Goal: Task Accomplishment & Management: Complete application form

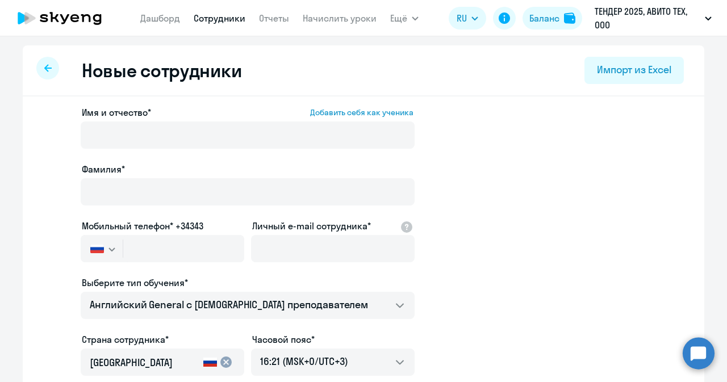
select select "english_adult_not_native_speaker"
select select "3"
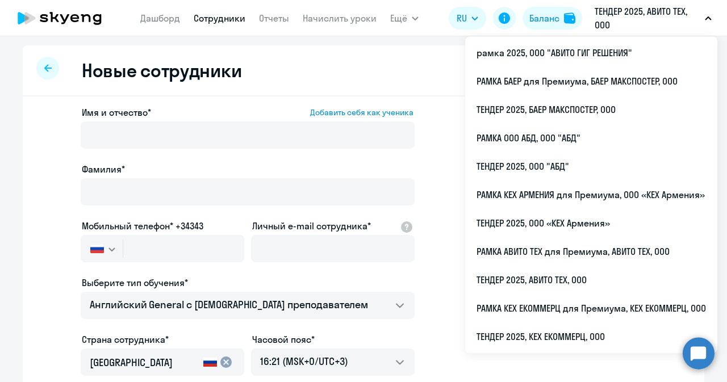
click at [634, 18] on p "ТЕНДЕР 2025, АВИТО ТЕХ, ООО" at bounding box center [648, 18] width 106 height 27
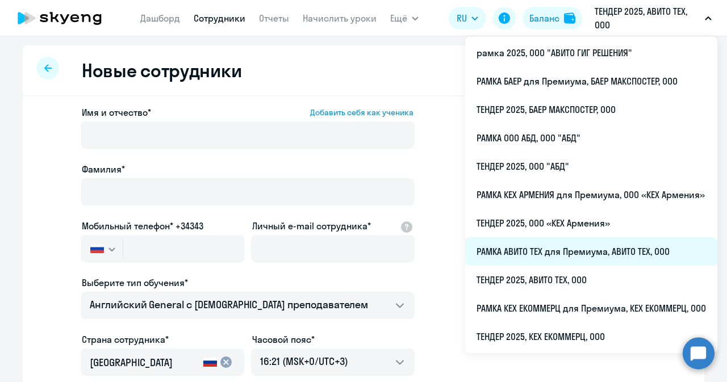
click at [541, 257] on li "РАМКА АВИТО ТЕХ для Премиума, АВИТО ТЕХ, ООО" at bounding box center [591, 251] width 252 height 28
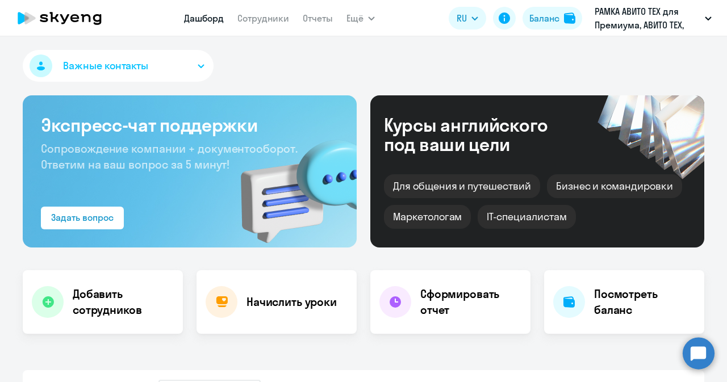
select select "30"
click at [266, 17] on link "Сотрудники" at bounding box center [263, 17] width 52 height 11
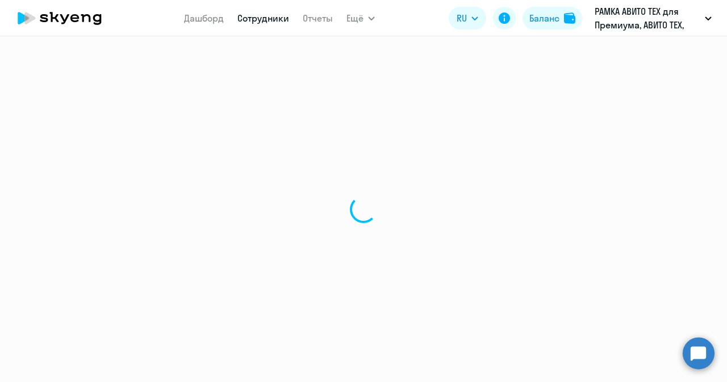
select select "30"
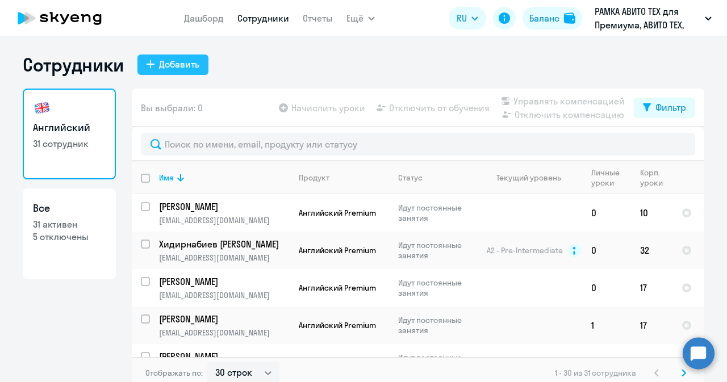
click at [173, 71] on button "Добавить" at bounding box center [172, 65] width 71 height 20
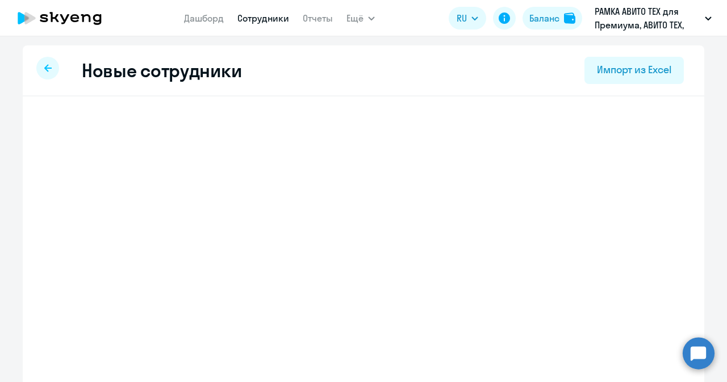
select select "english_adult_not_native_speaker_premium"
select select "3"
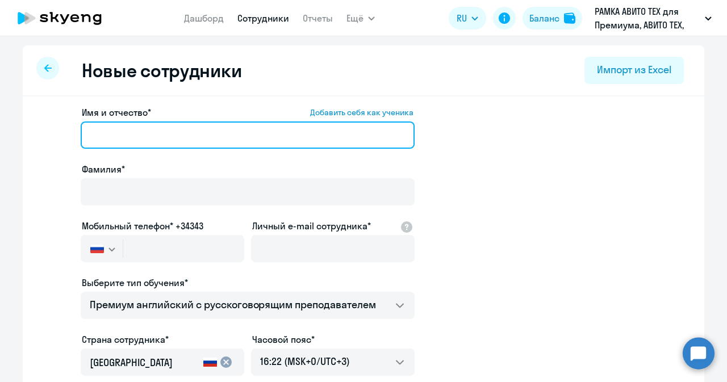
paste input "[PERSON_NAME]"
click at [274, 135] on input "Имя и отчество* Добавить себя как ученика" at bounding box center [248, 135] width 334 height 27
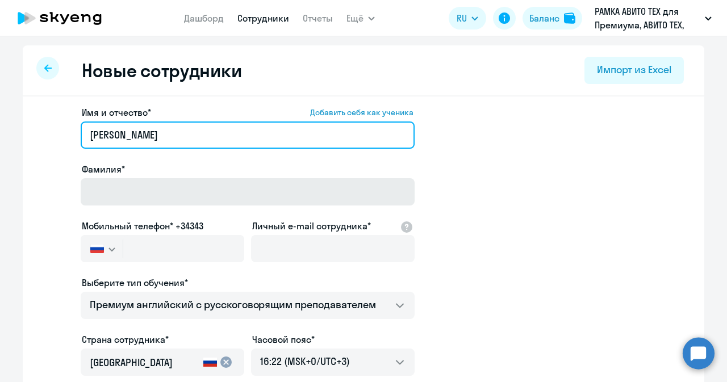
type input "[PERSON_NAME]"
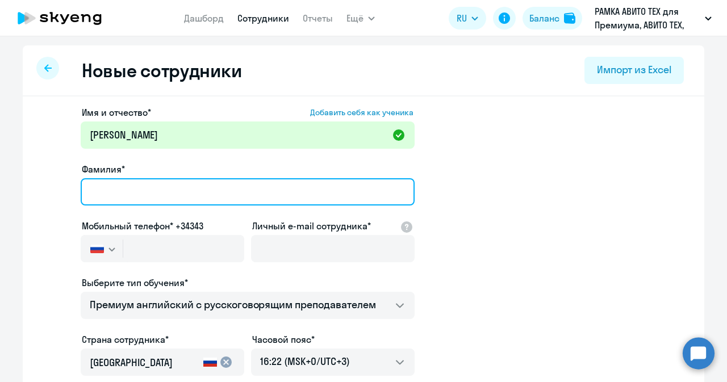
click at [210, 199] on input "Фамилия*" at bounding box center [248, 191] width 334 height 27
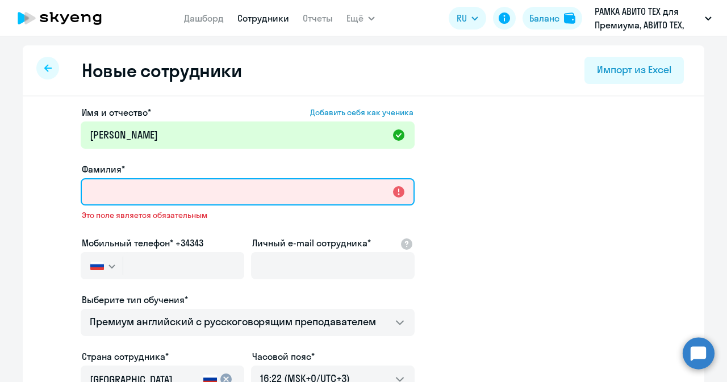
paste input "[PERSON_NAME]"
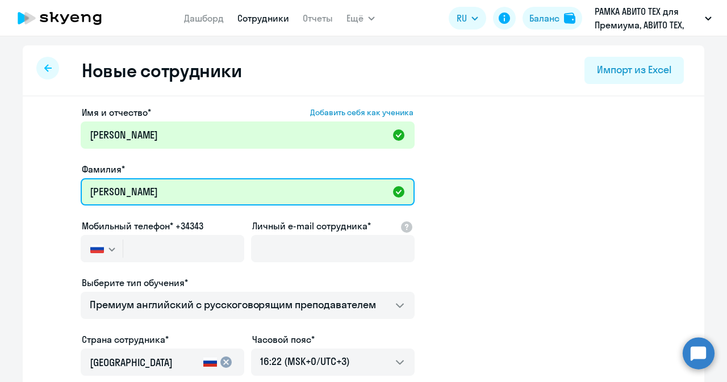
click at [100, 186] on input "[PERSON_NAME]" at bounding box center [248, 191] width 334 height 27
type input "[PERSON_NAME]"
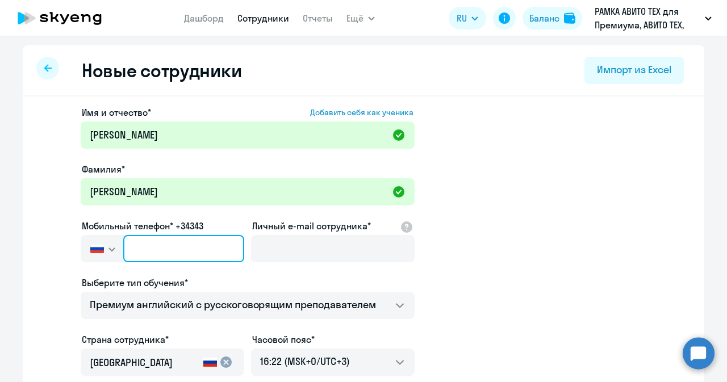
click at [168, 239] on input "text" at bounding box center [183, 248] width 121 height 27
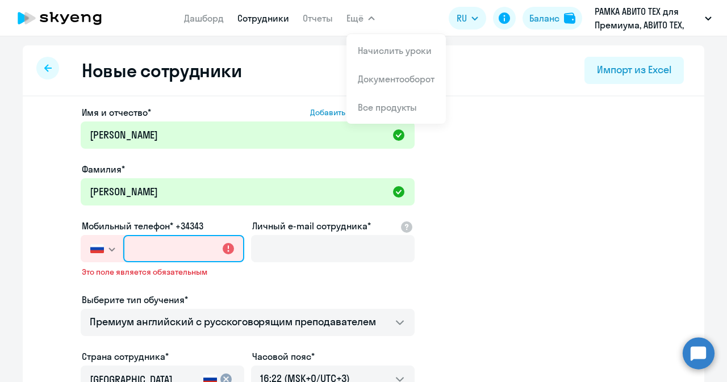
paste input "[PHONE_NUMBER]"
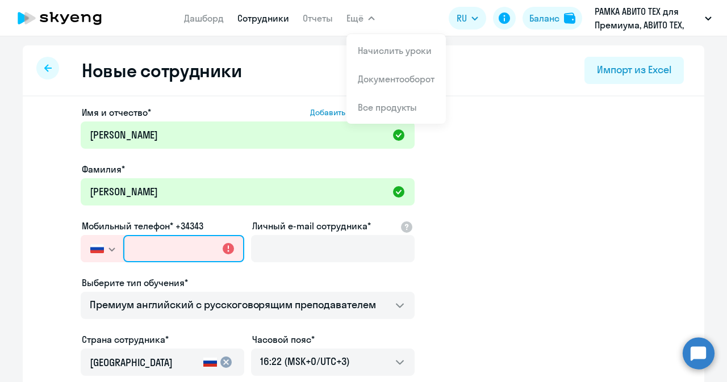
type input "[PHONE_NUMBER]"
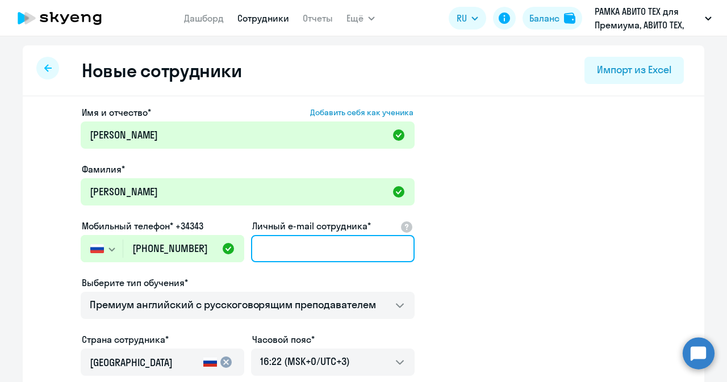
click at [349, 245] on input "Личный e-mail сотрудника*" at bounding box center [333, 248] width 164 height 27
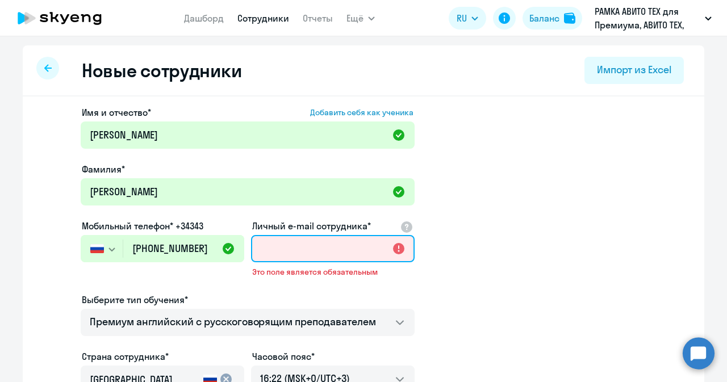
paste input "[EMAIL_ADDRESS][DOMAIN_NAME]"
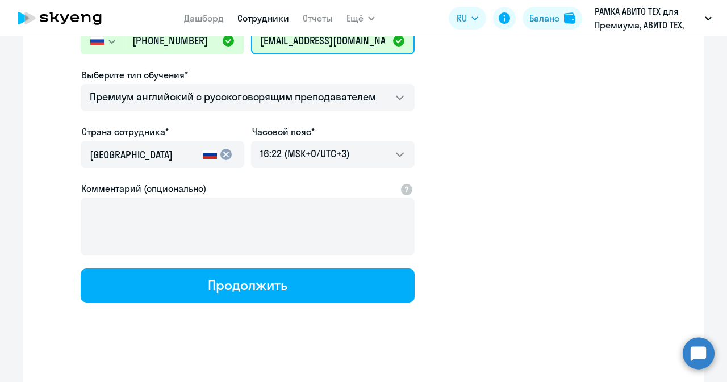
scroll to position [212, 0]
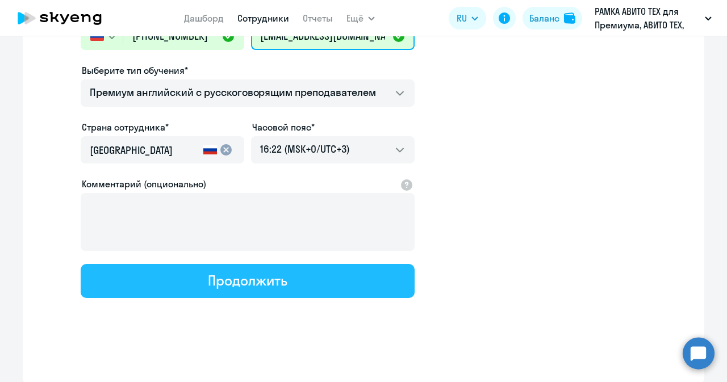
type input "[EMAIL_ADDRESS][DOMAIN_NAME]"
click at [269, 274] on div "Продолжить" at bounding box center [247, 280] width 79 height 18
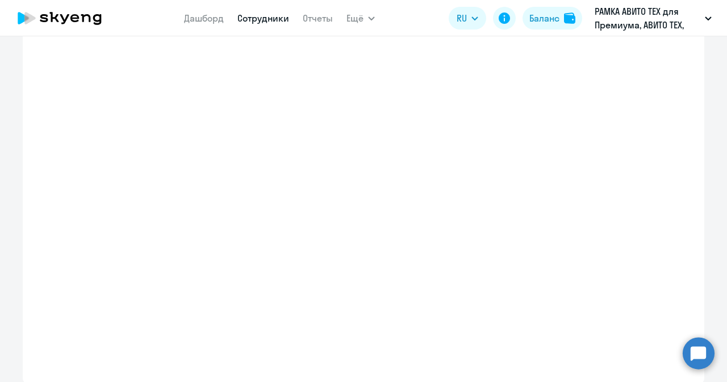
select select "english_adult_not_native_speaker_premium"
select select "3"
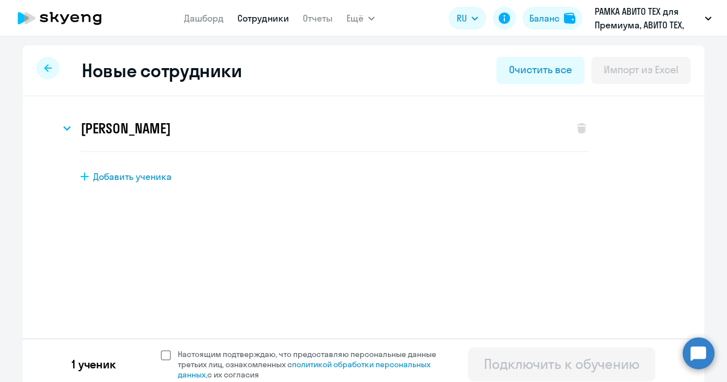
click at [161, 356] on span at bounding box center [166, 355] width 10 height 10
click at [160, 349] on input "Настоящим подтверждаю, что предоставляю персональные данные третьих лиц, ознако…" at bounding box center [160, 349] width 1 height 1
checkbox input "true"
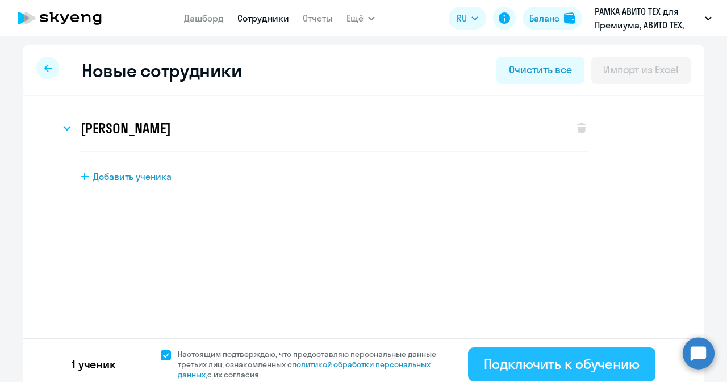
click at [496, 362] on div "Подключить к обучению" at bounding box center [562, 364] width 156 height 18
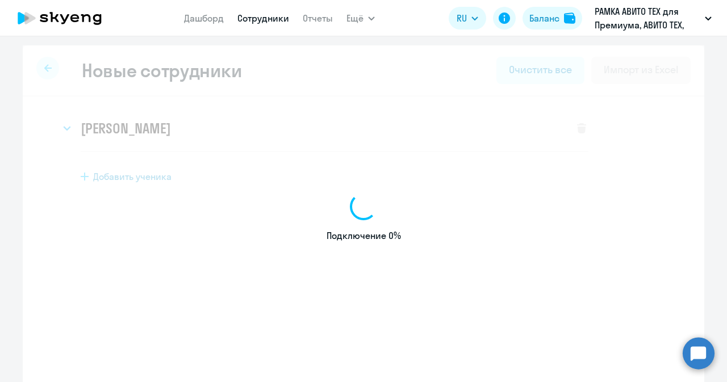
select select "english_adult_not_native_speaker_premium"
select select "3"
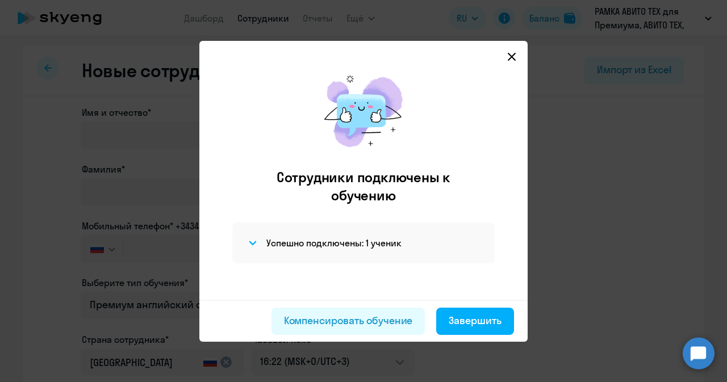
click at [512, 56] on icon at bounding box center [512, 56] width 8 height 8
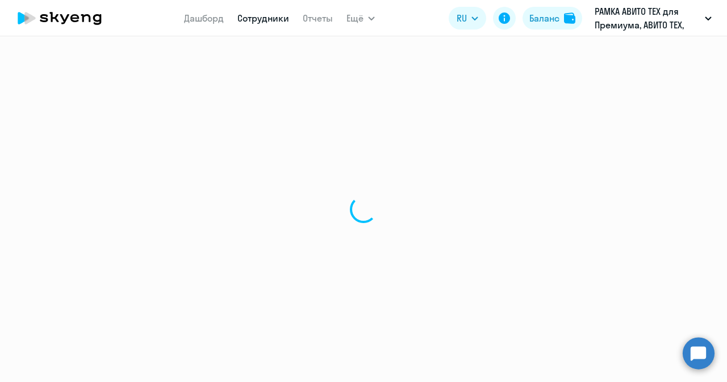
select select "30"
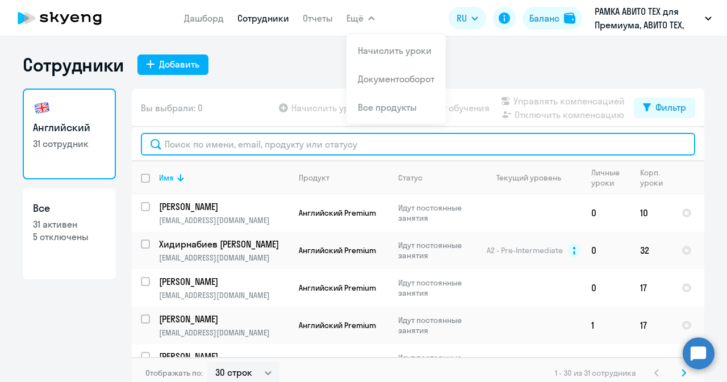
click at [198, 145] on input "text" at bounding box center [418, 144] width 554 height 23
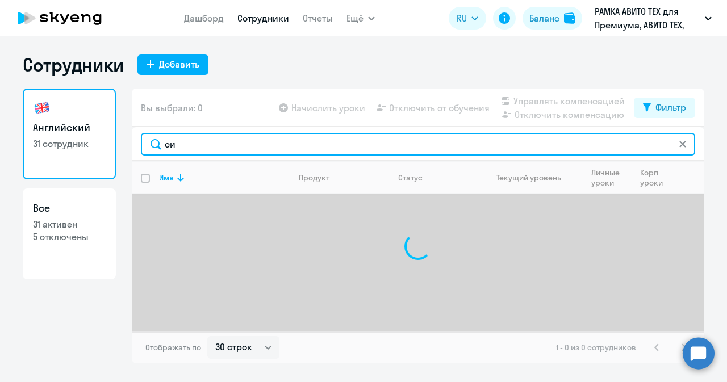
type input "с"
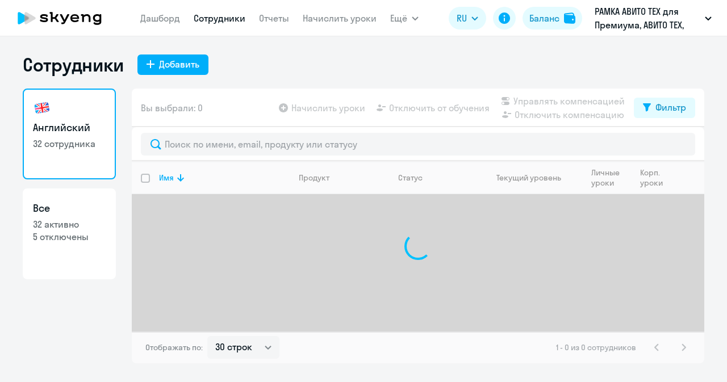
select select "30"
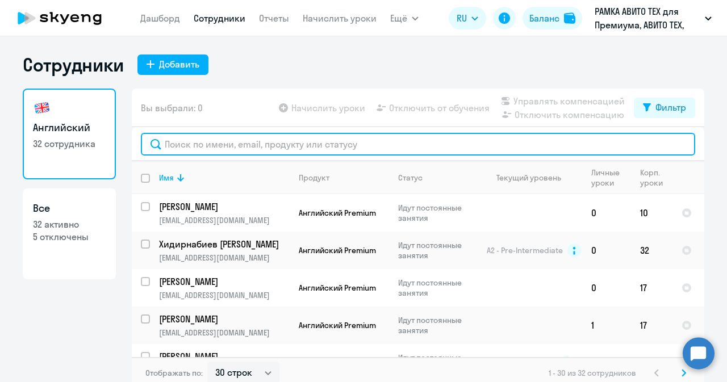
click at [170, 148] on input "text" at bounding box center [418, 144] width 554 height 23
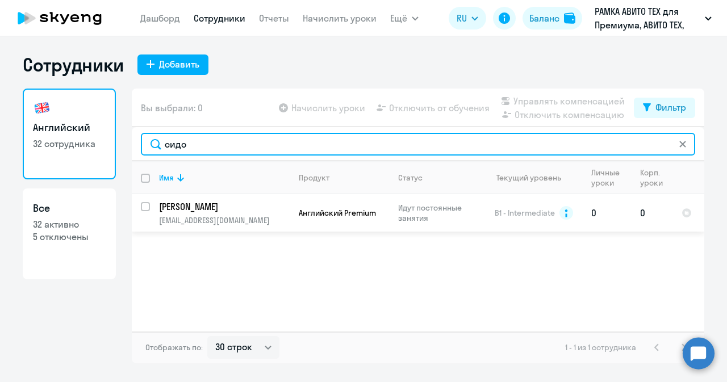
type input "сидо"
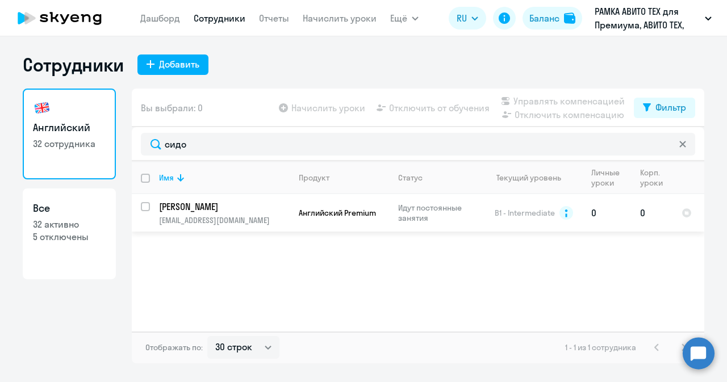
click at [144, 203] on input "select row 3335299" at bounding box center [152, 213] width 23 height 23
checkbox input "true"
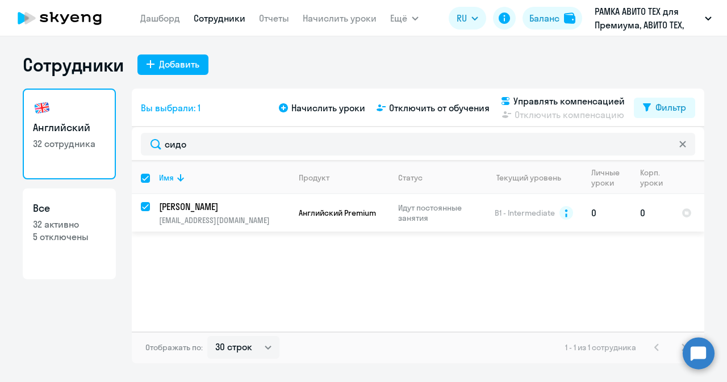
click at [208, 202] on p "[PERSON_NAME]" at bounding box center [223, 206] width 128 height 12
select select "english"
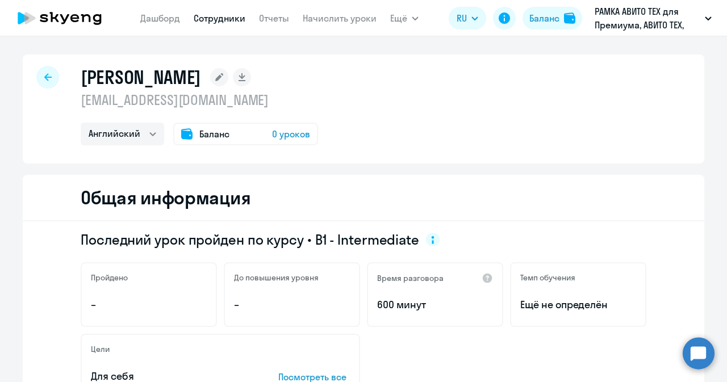
click at [290, 133] on span "0 уроков" at bounding box center [291, 134] width 38 height 14
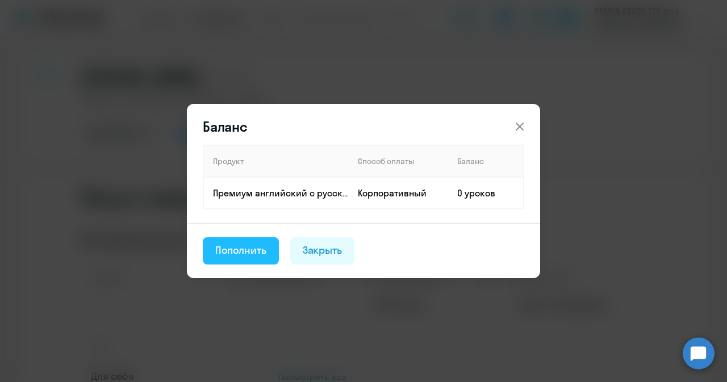
click at [252, 256] on div "Пополнить" at bounding box center [240, 250] width 51 height 15
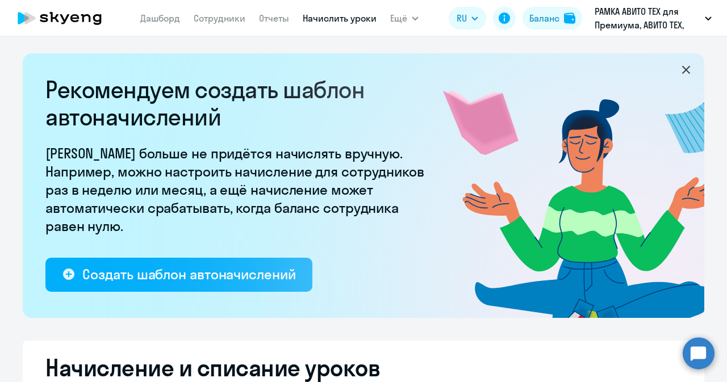
select select "10"
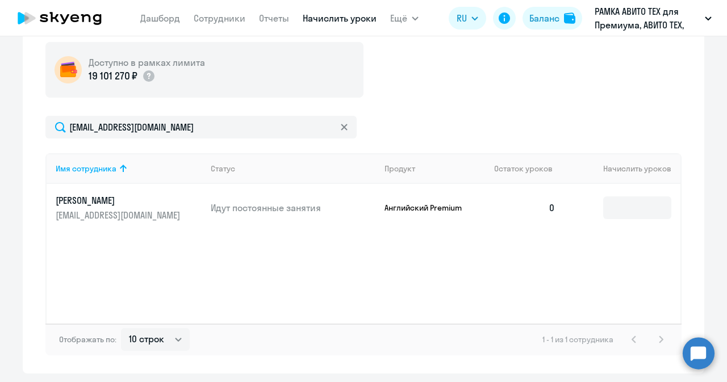
scroll to position [424, 0]
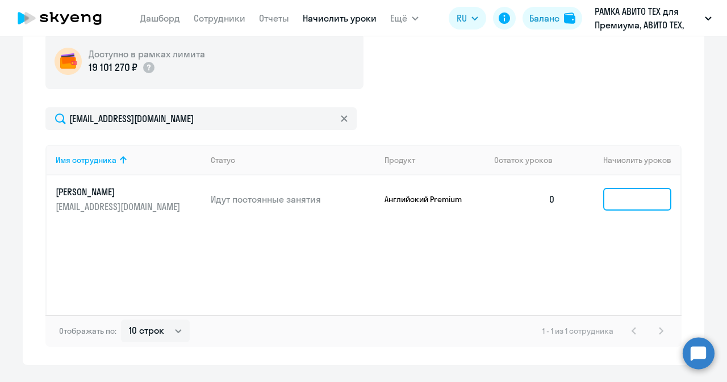
click at [613, 197] on input at bounding box center [637, 199] width 68 height 23
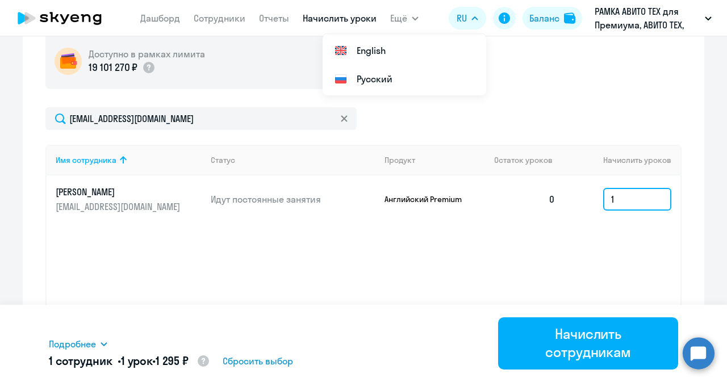
type input "1"
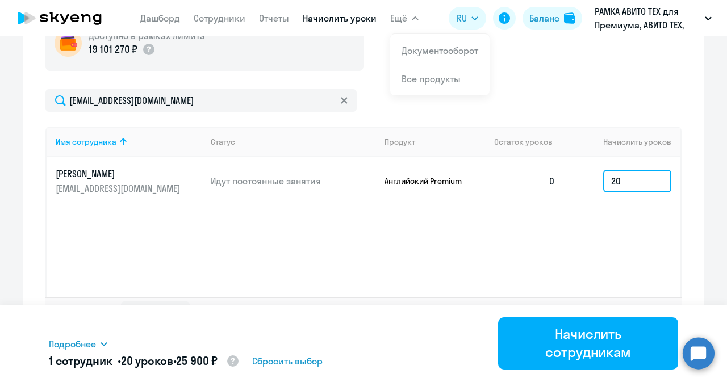
scroll to position [443, 0]
type input "20"
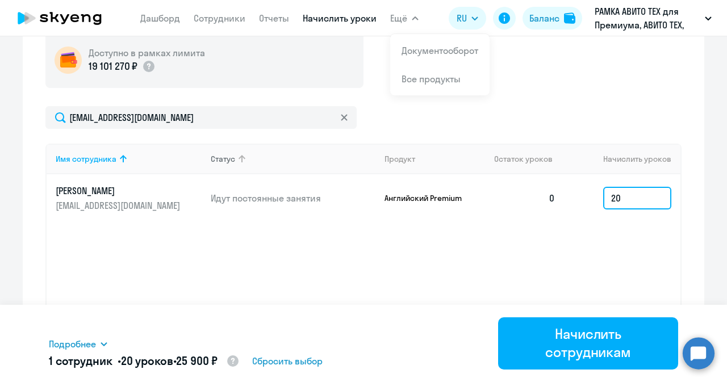
scroll to position [425, 0]
